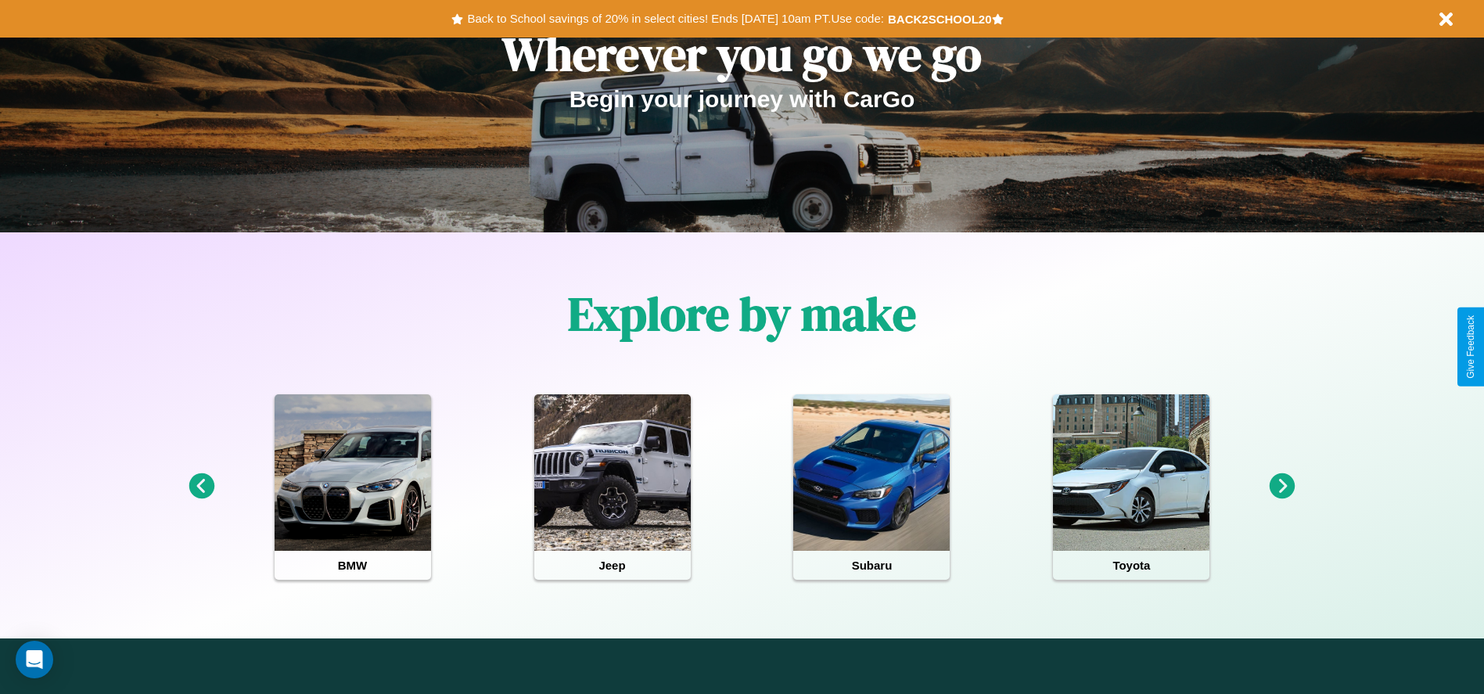
scroll to position [325, 0]
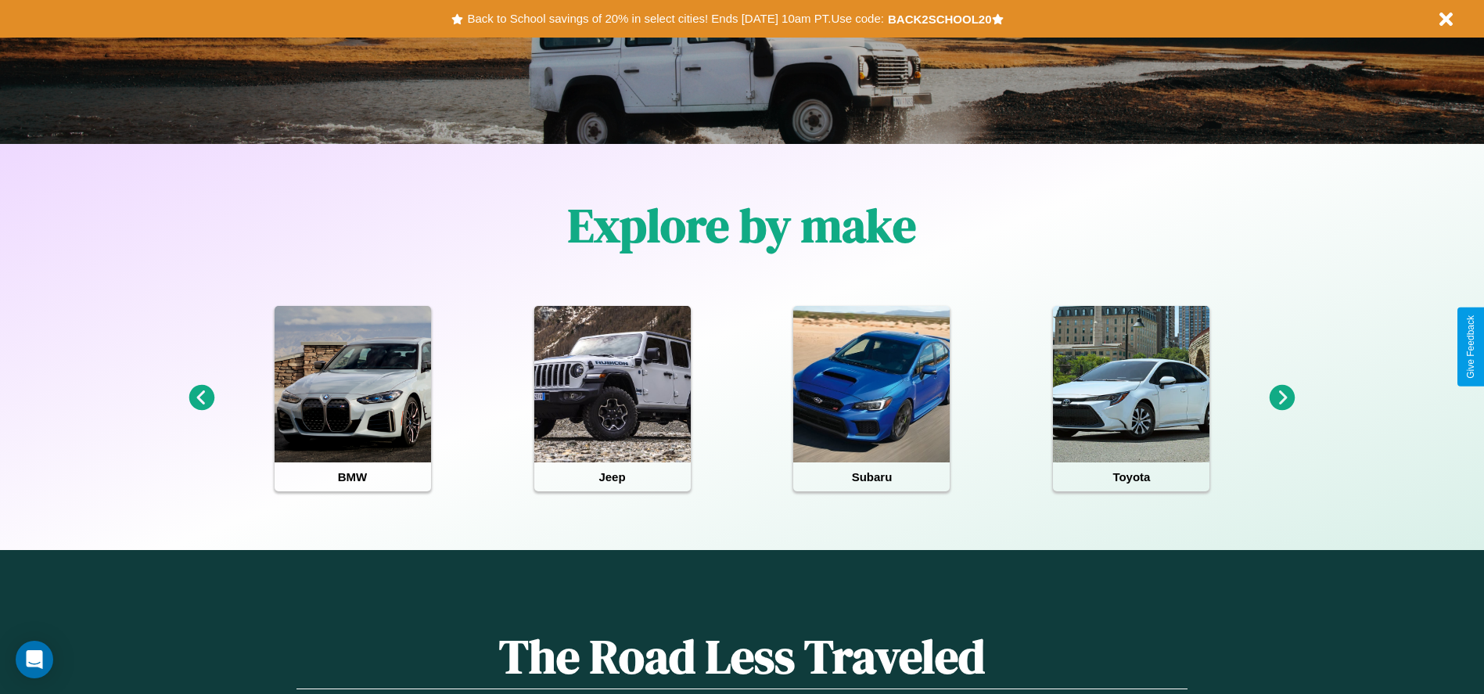
click at [1282, 398] on icon at bounding box center [1282, 398] width 26 height 26
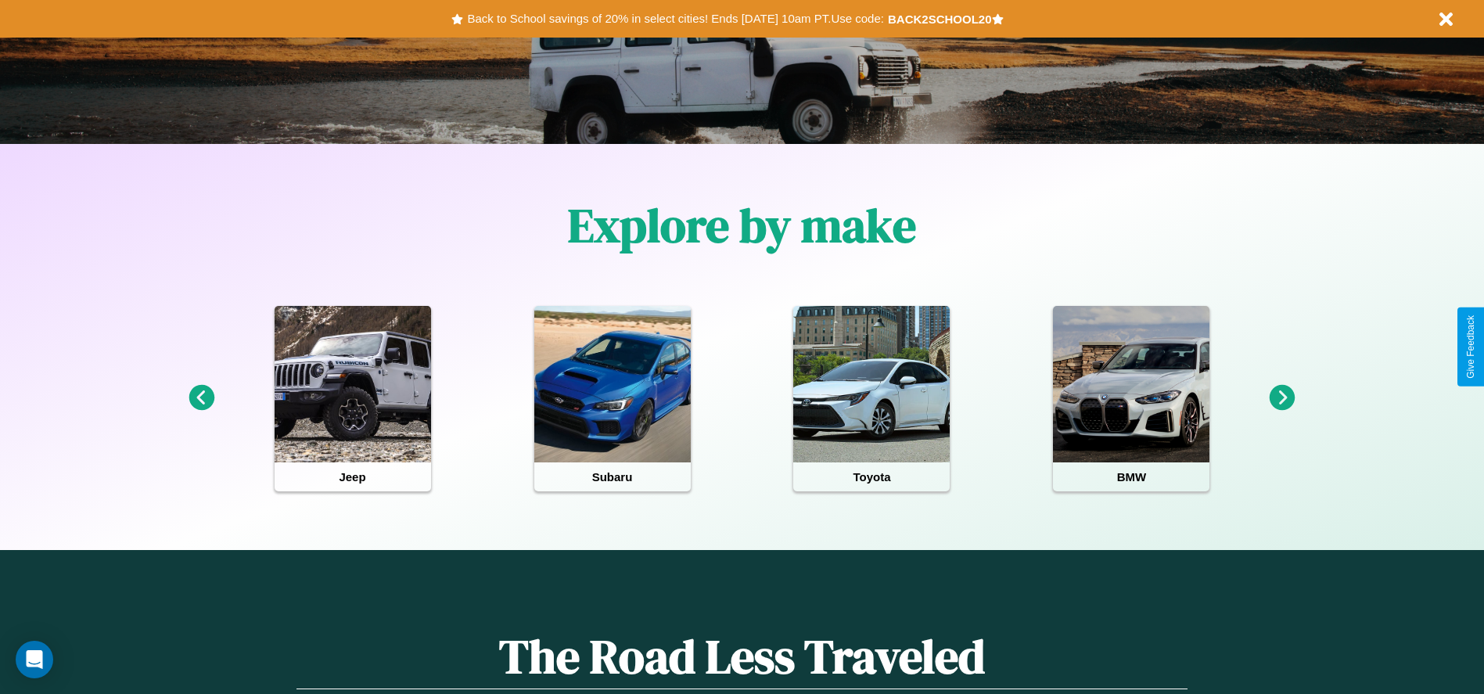
click at [201, 398] on icon at bounding box center [202, 398] width 26 height 26
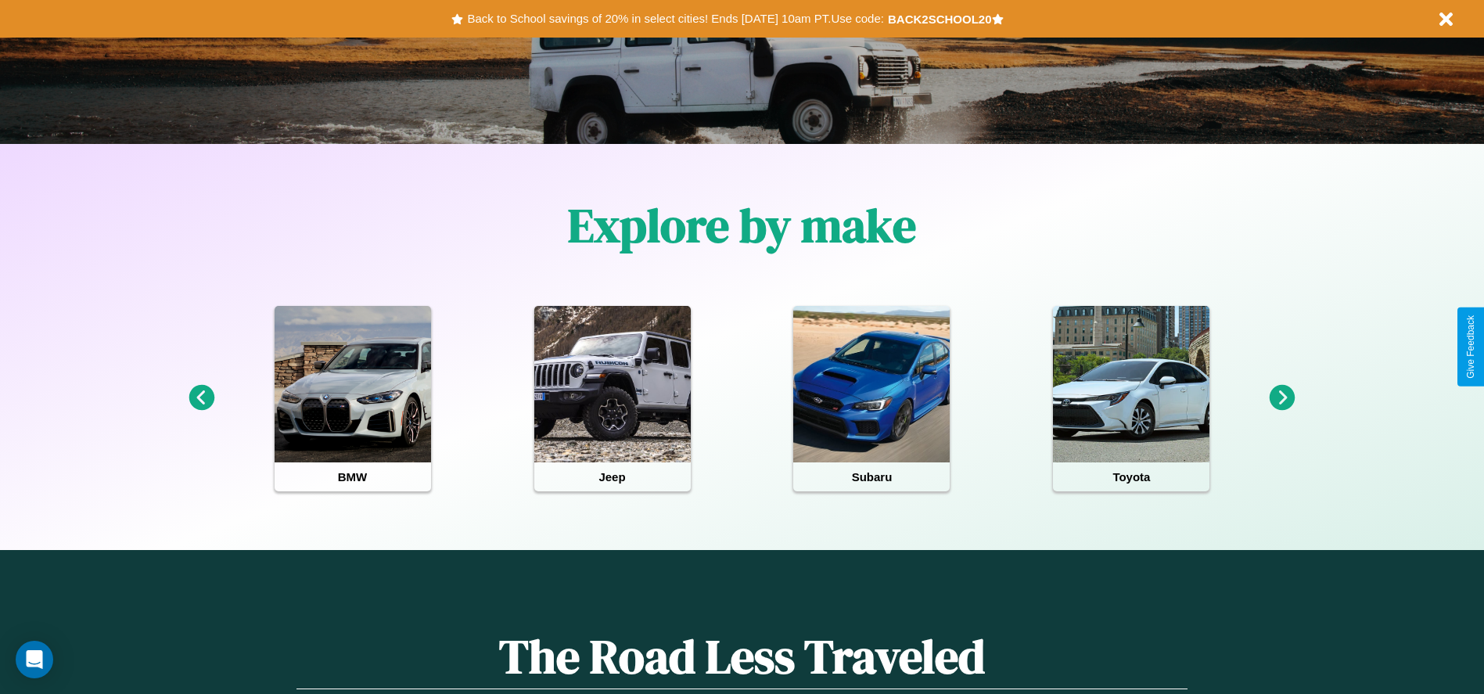
click at [1282, 398] on icon at bounding box center [1282, 398] width 26 height 26
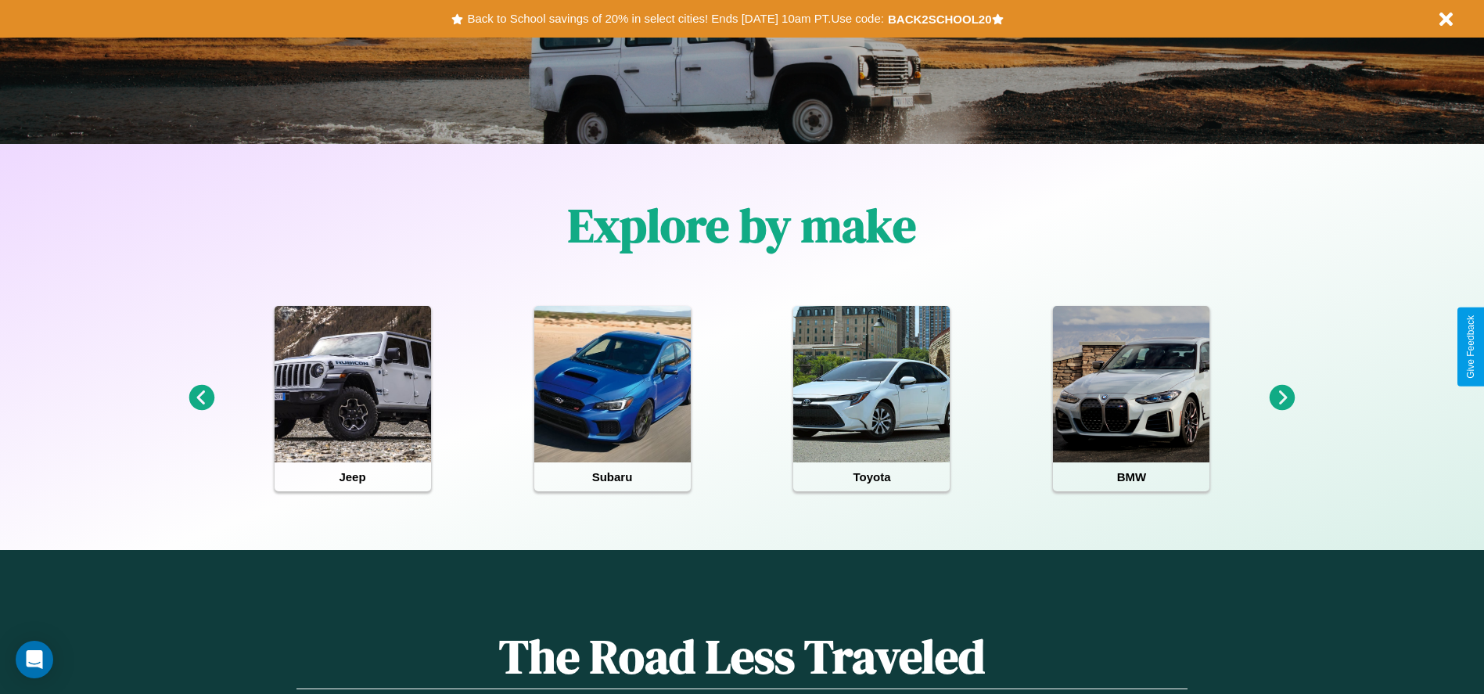
click at [201, 398] on icon at bounding box center [202, 398] width 26 height 26
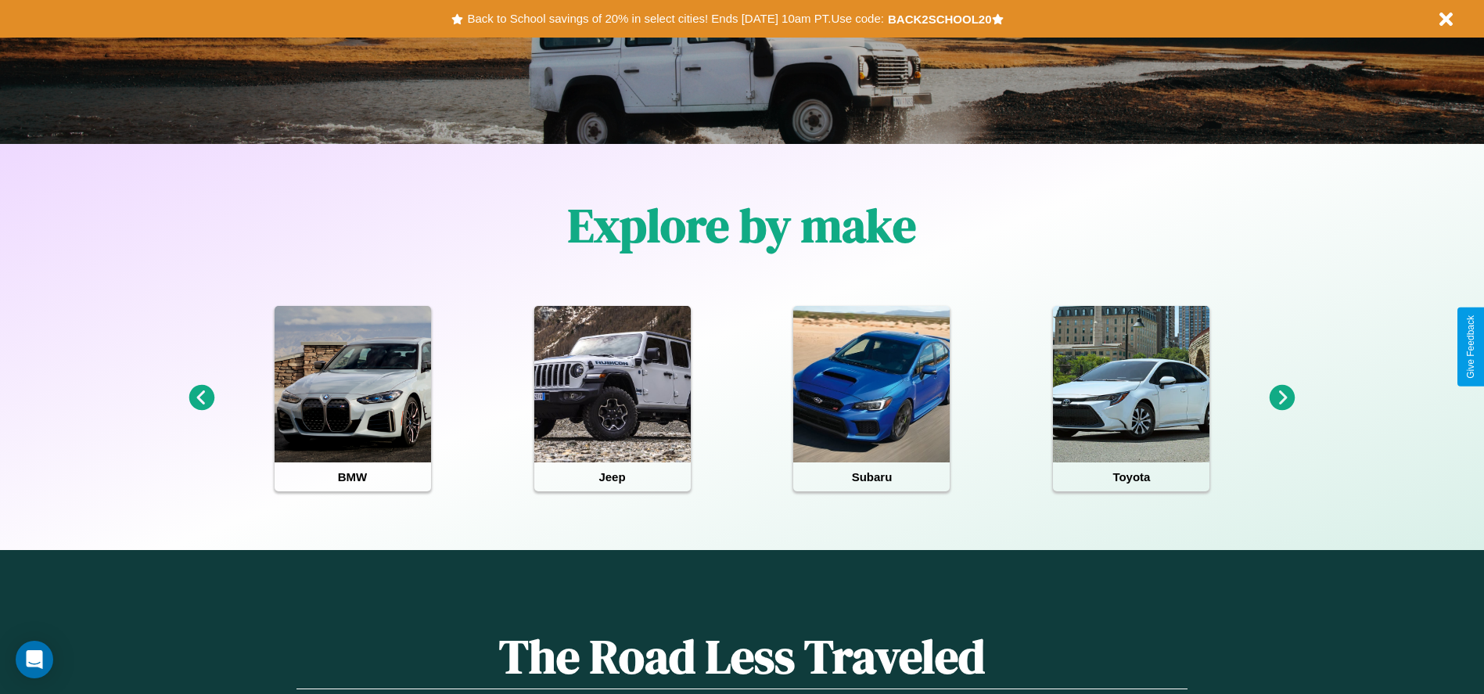
click at [201, 398] on icon at bounding box center [202, 398] width 26 height 26
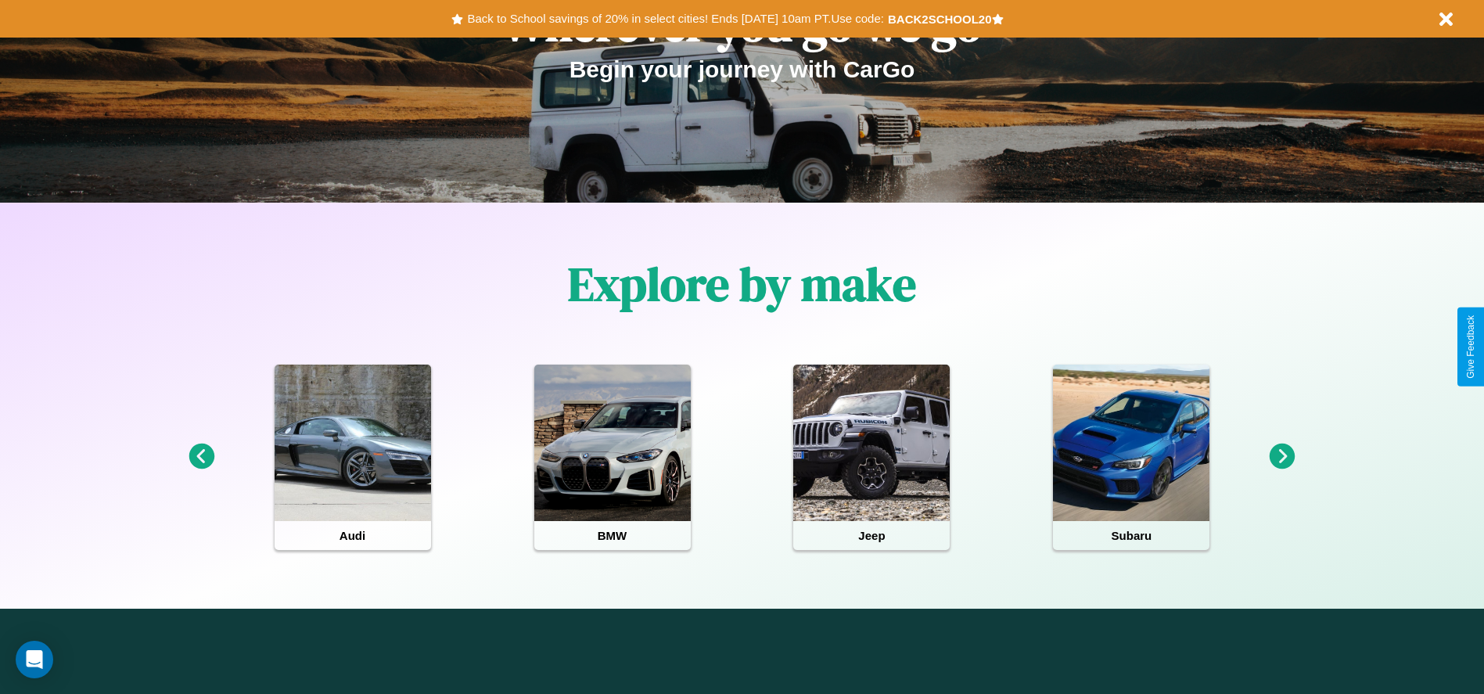
scroll to position [0, 0]
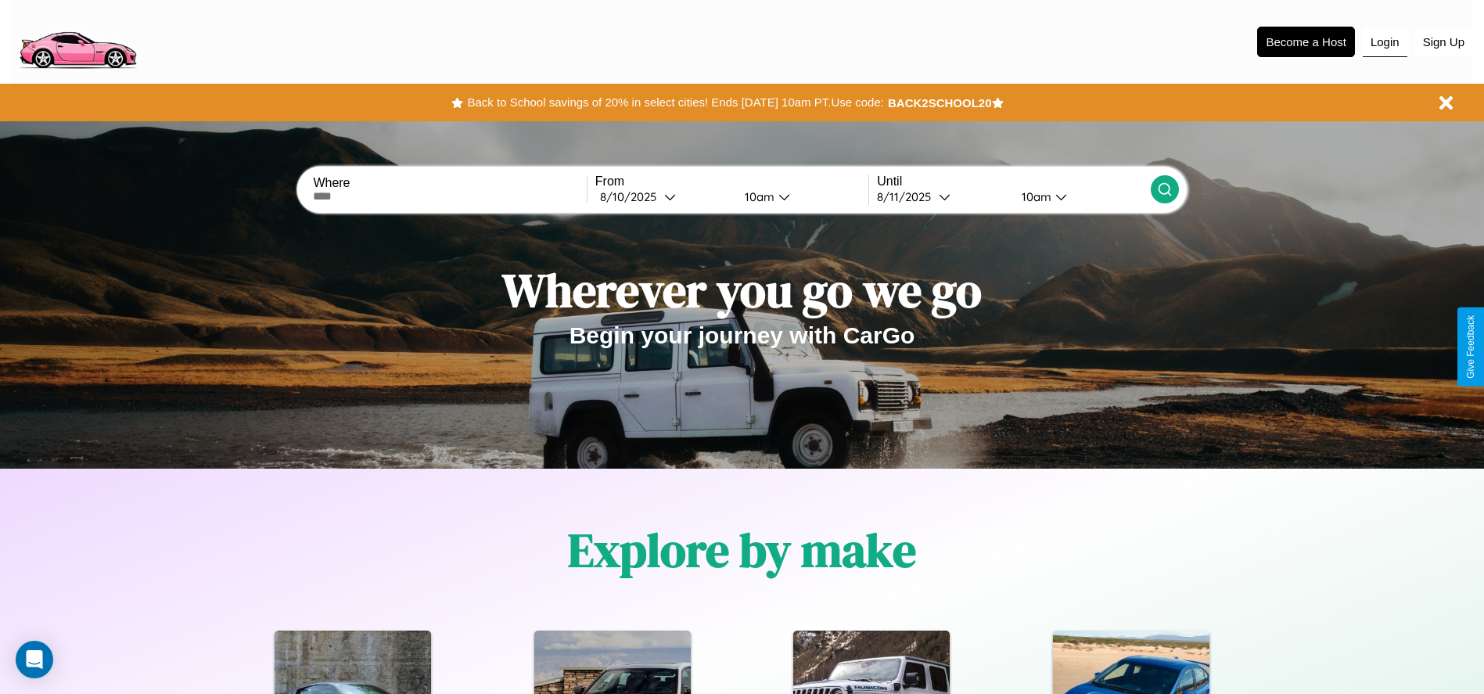
click at [1384, 41] on button "Login" at bounding box center [1385, 42] width 45 height 30
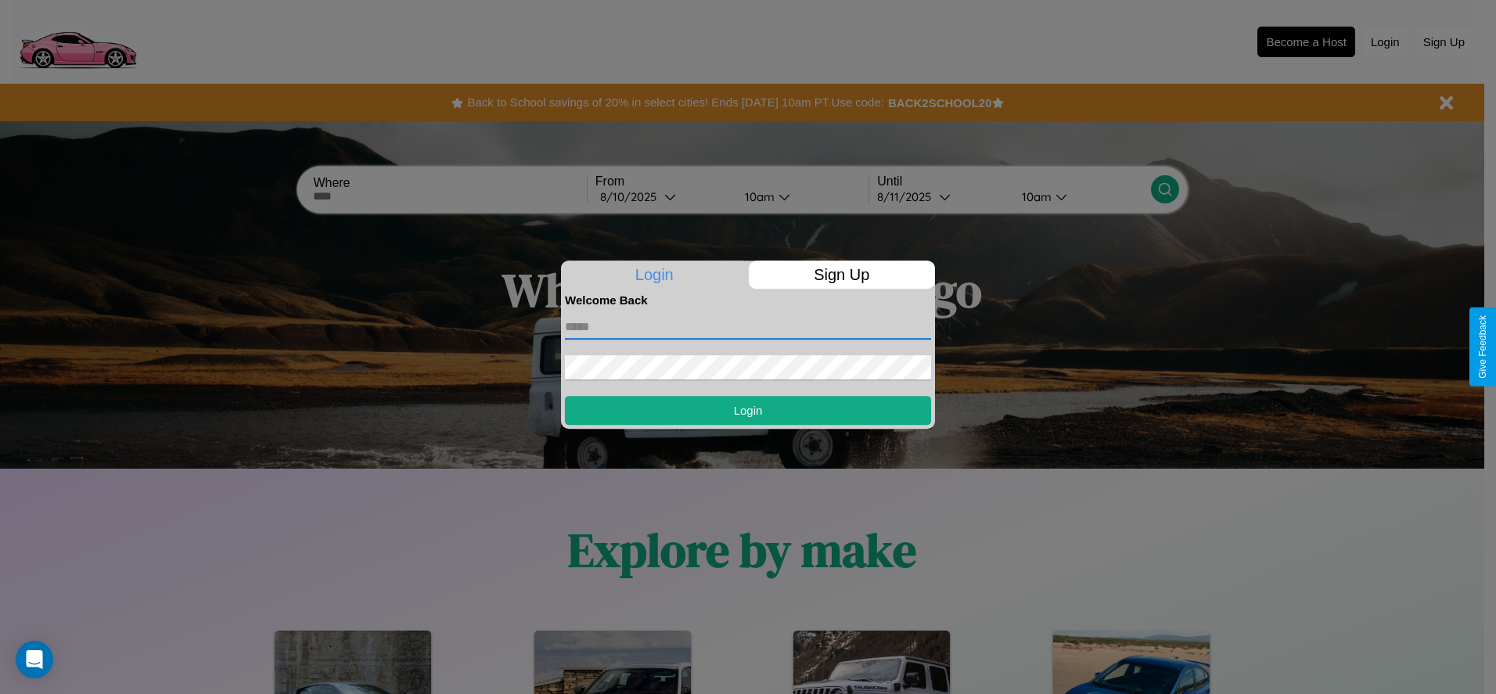
click at [748, 326] on input "text" at bounding box center [748, 326] width 366 height 25
type input "**********"
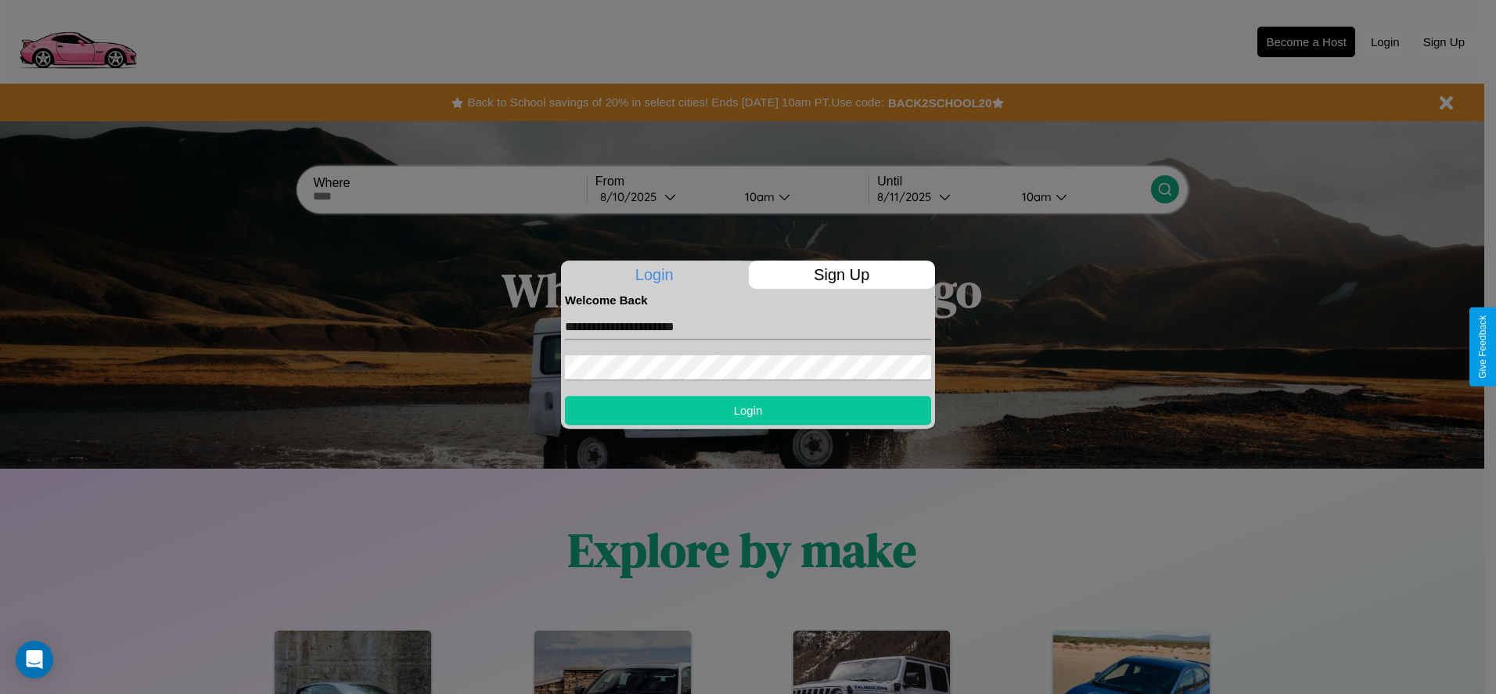
click at [748, 410] on button "Login" at bounding box center [748, 410] width 366 height 29
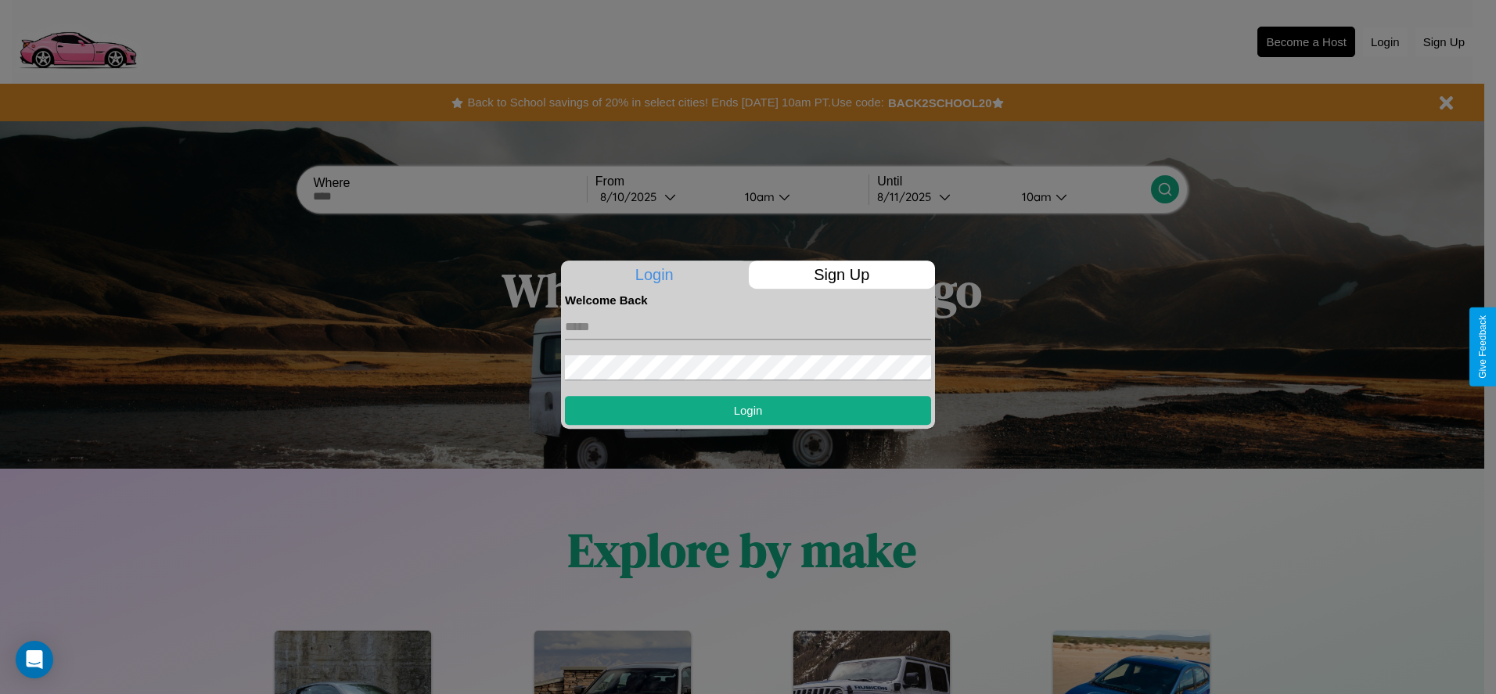
click at [1305, 41] on div at bounding box center [748, 347] width 1496 height 694
